Goal: Transaction & Acquisition: Purchase product/service

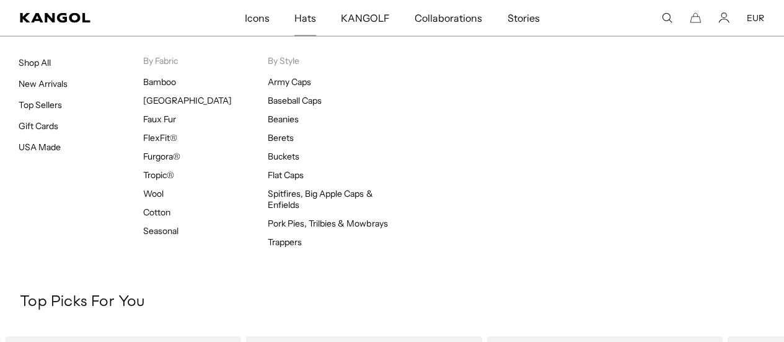
click at [309, 22] on span "Hats" at bounding box center [306, 18] width 22 height 36
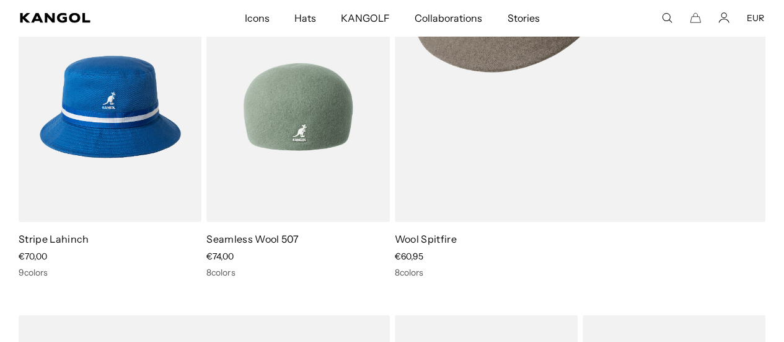
click at [311, 127] on img at bounding box center [298, 107] width 183 height 230
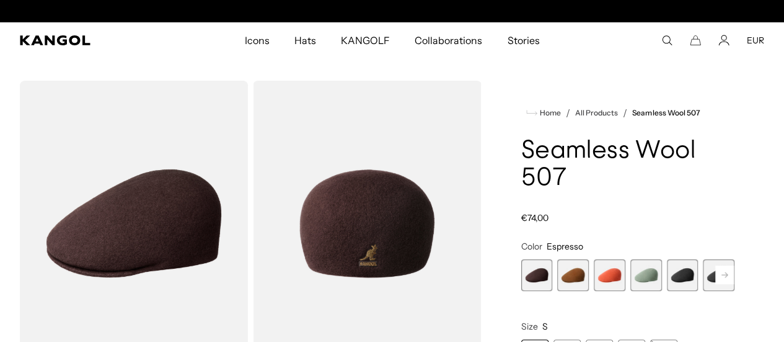
click at [716, 271] on rect at bounding box center [725, 274] width 19 height 19
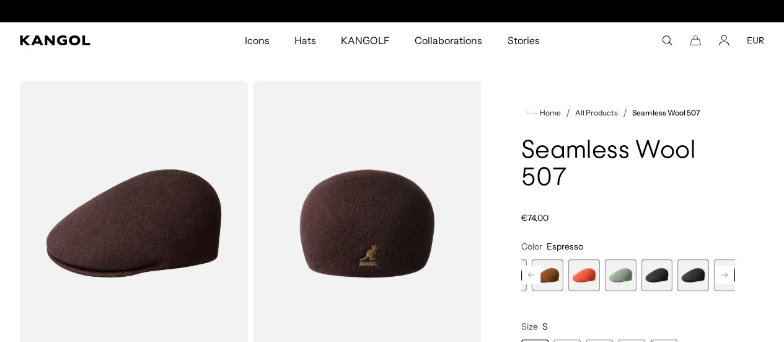
scroll to position [0, 255]
click at [593, 272] on span "3 of 9" at bounding box center [585, 275] width 32 height 32
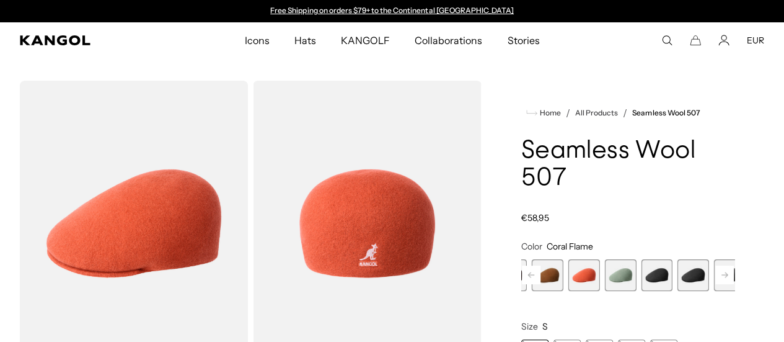
click at [615, 273] on span "4 of 9" at bounding box center [621, 275] width 32 height 32
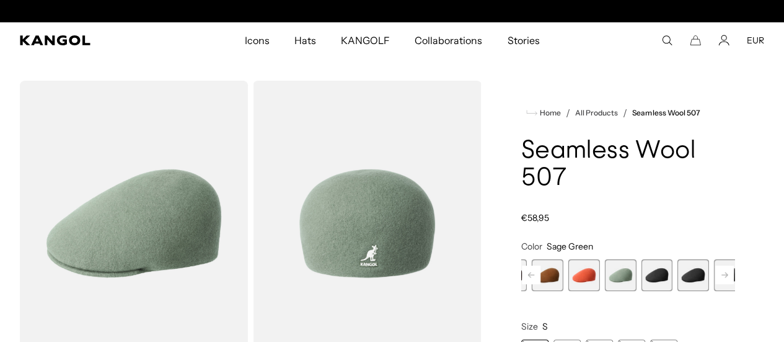
scroll to position [0, 255]
click at [648, 272] on span "5 of 9" at bounding box center [657, 275] width 32 height 32
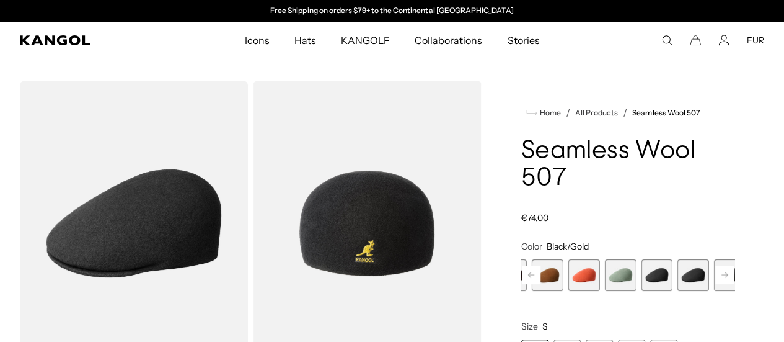
click at [678, 273] on span "6 of 9" at bounding box center [694, 275] width 32 height 32
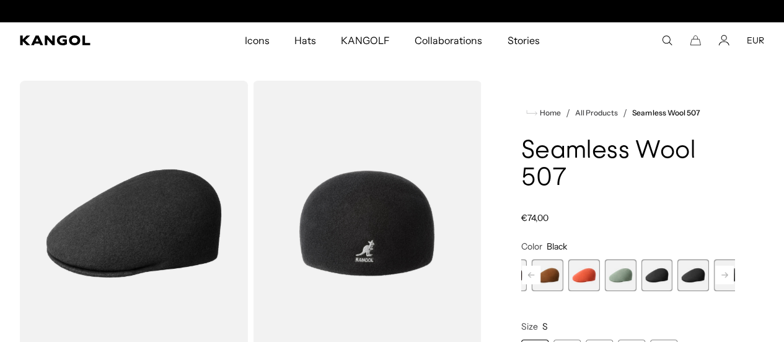
scroll to position [0, 255]
click at [716, 275] on rect at bounding box center [725, 274] width 19 height 19
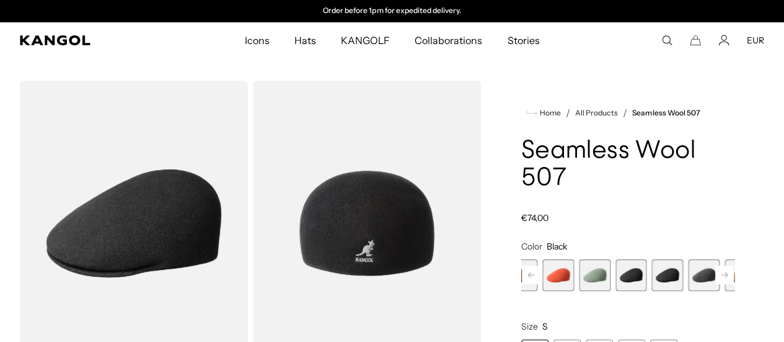
click at [716, 275] on rect at bounding box center [725, 274] width 19 height 19
click at [735, 275] on span "9 of 9" at bounding box center [751, 275] width 32 height 32
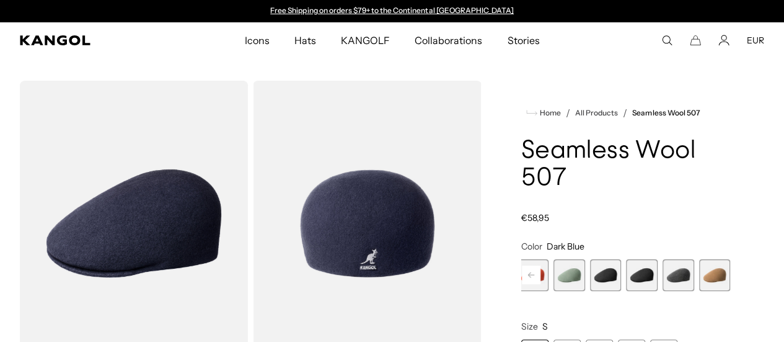
click at [700, 275] on span "8 of 9" at bounding box center [716, 275] width 32 height 32
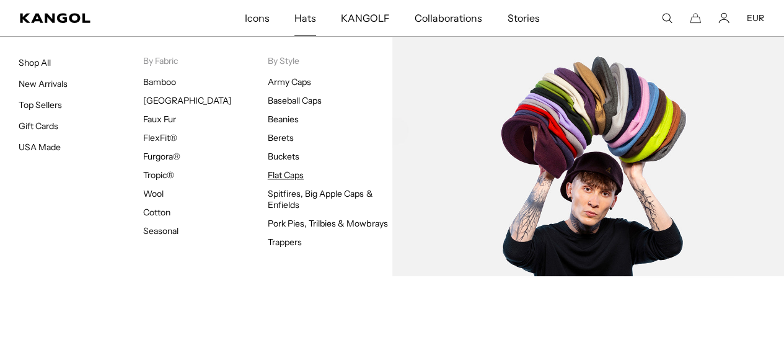
scroll to position [0, 255]
click at [279, 174] on link "Flat Caps" at bounding box center [286, 174] width 36 height 11
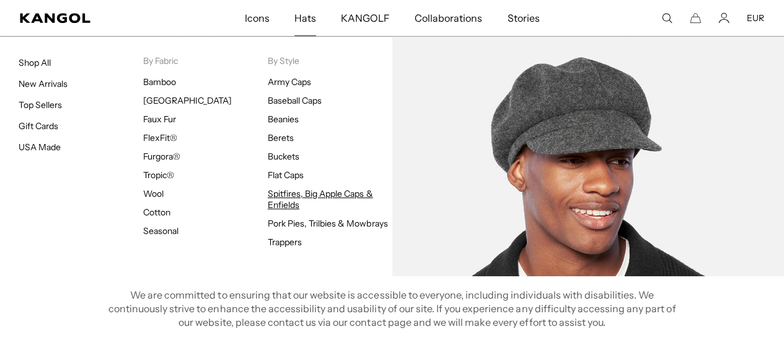
click at [295, 193] on link "Spitfires, Big Apple Caps & Enfields" at bounding box center [320, 199] width 105 height 22
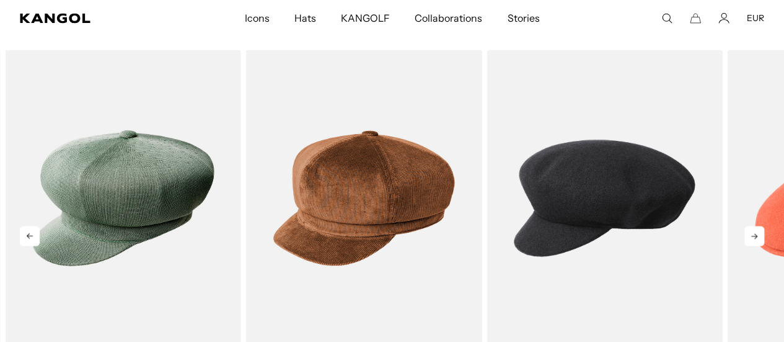
drag, startPoint x: 640, startPoint y: 177, endPoint x: 450, endPoint y: 97, distance: 205.9
click at [487, 97] on img "3 of 5" at bounding box center [605, 198] width 236 height 296
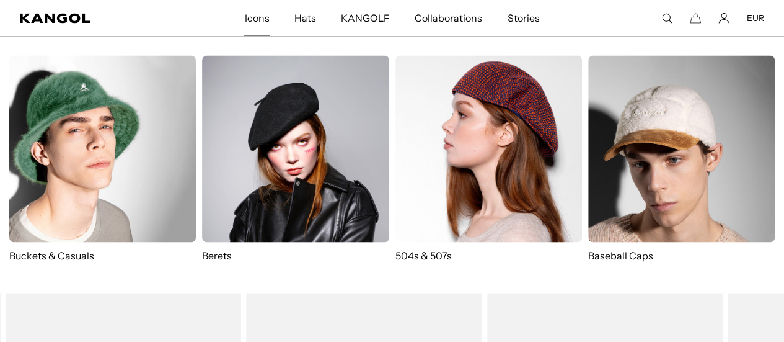
scroll to position [0, 255]
click at [261, 20] on span "Icons" at bounding box center [256, 18] width 25 height 36
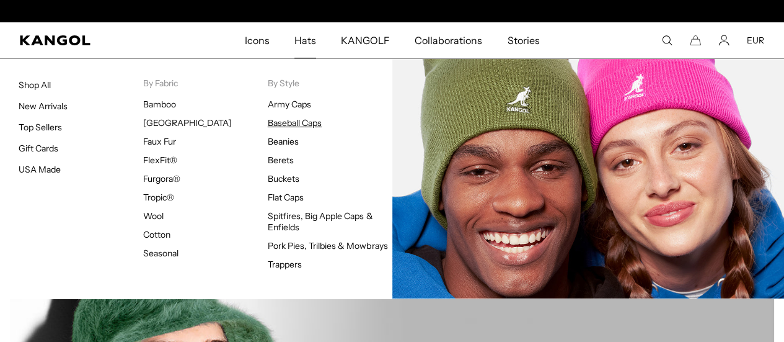
scroll to position [0, 255]
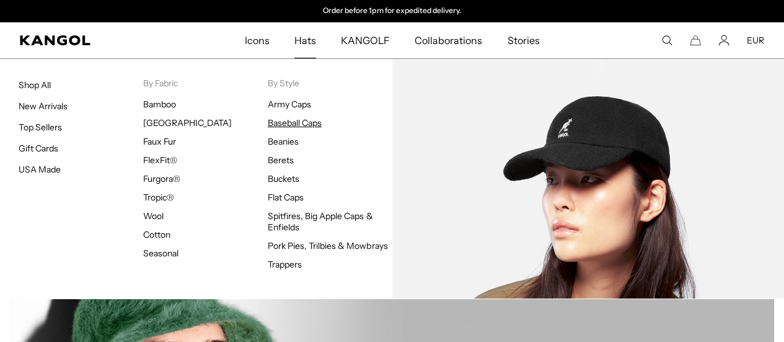
click at [298, 120] on link "Baseball Caps" at bounding box center [295, 122] width 54 height 11
